Goal: Information Seeking & Learning: Learn about a topic

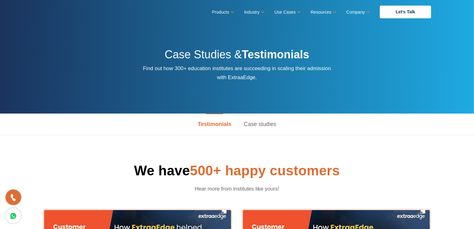
click at [265, 126] on link "Case studies" at bounding box center [260, 124] width 45 height 21
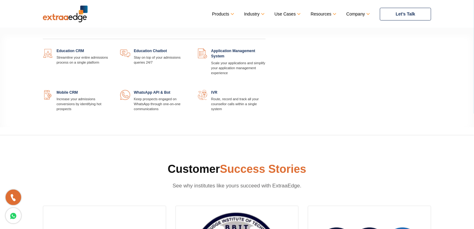
click at [226, 11] on link "Products" at bounding box center [222, 14] width 21 height 9
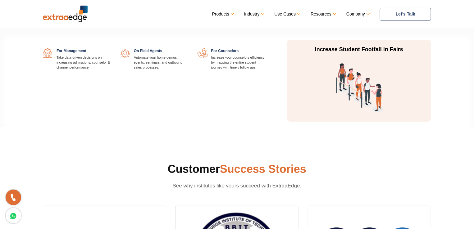
click at [281, 15] on link "Use Cases" at bounding box center [287, 14] width 25 height 9
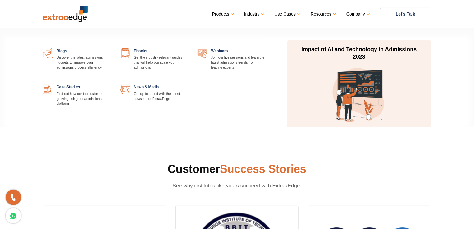
click at [319, 11] on link "Resources" at bounding box center [323, 14] width 25 height 9
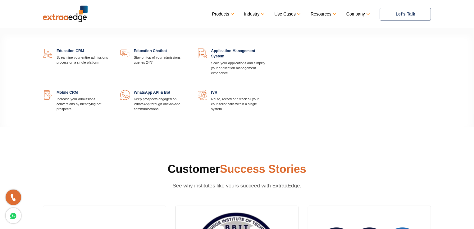
click at [224, 14] on link "Products" at bounding box center [222, 14] width 21 height 9
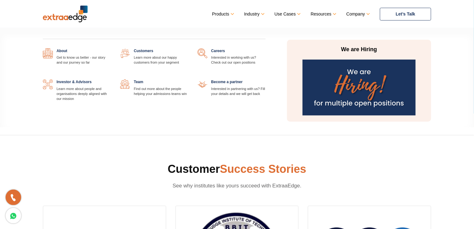
click at [361, 11] on link "Company" at bounding box center [357, 14] width 23 height 9
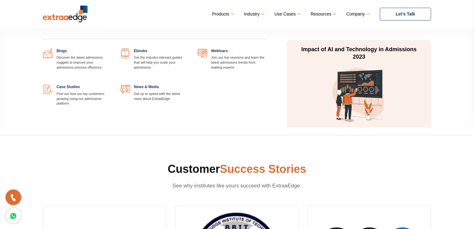
click at [328, 14] on link "Resources" at bounding box center [323, 14] width 25 height 9
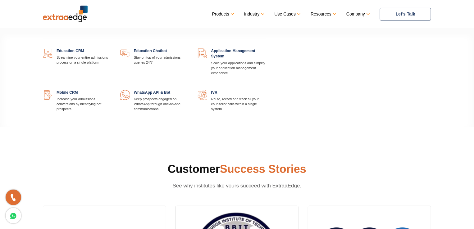
click at [217, 11] on link "Products" at bounding box center [222, 14] width 21 height 9
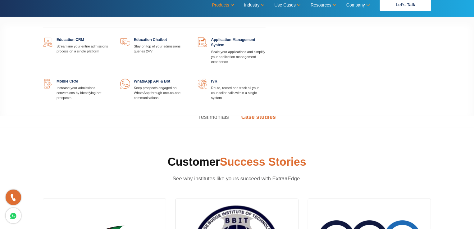
scroll to position [9, 0]
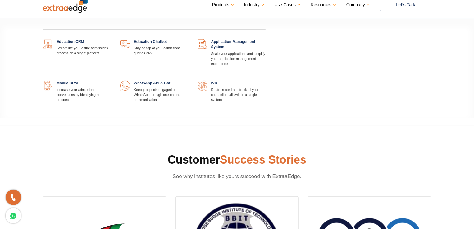
click at [188, 39] on link at bounding box center [188, 39] width 0 height 0
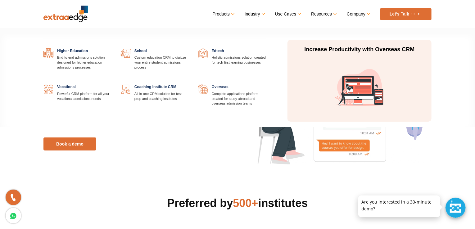
click at [260, 15] on link "Industry" at bounding box center [255, 14] width 20 height 9
click at [259, 15] on link "Industry" at bounding box center [255, 14] width 20 height 9
